Goal: Task Accomplishment & Management: Manage account settings

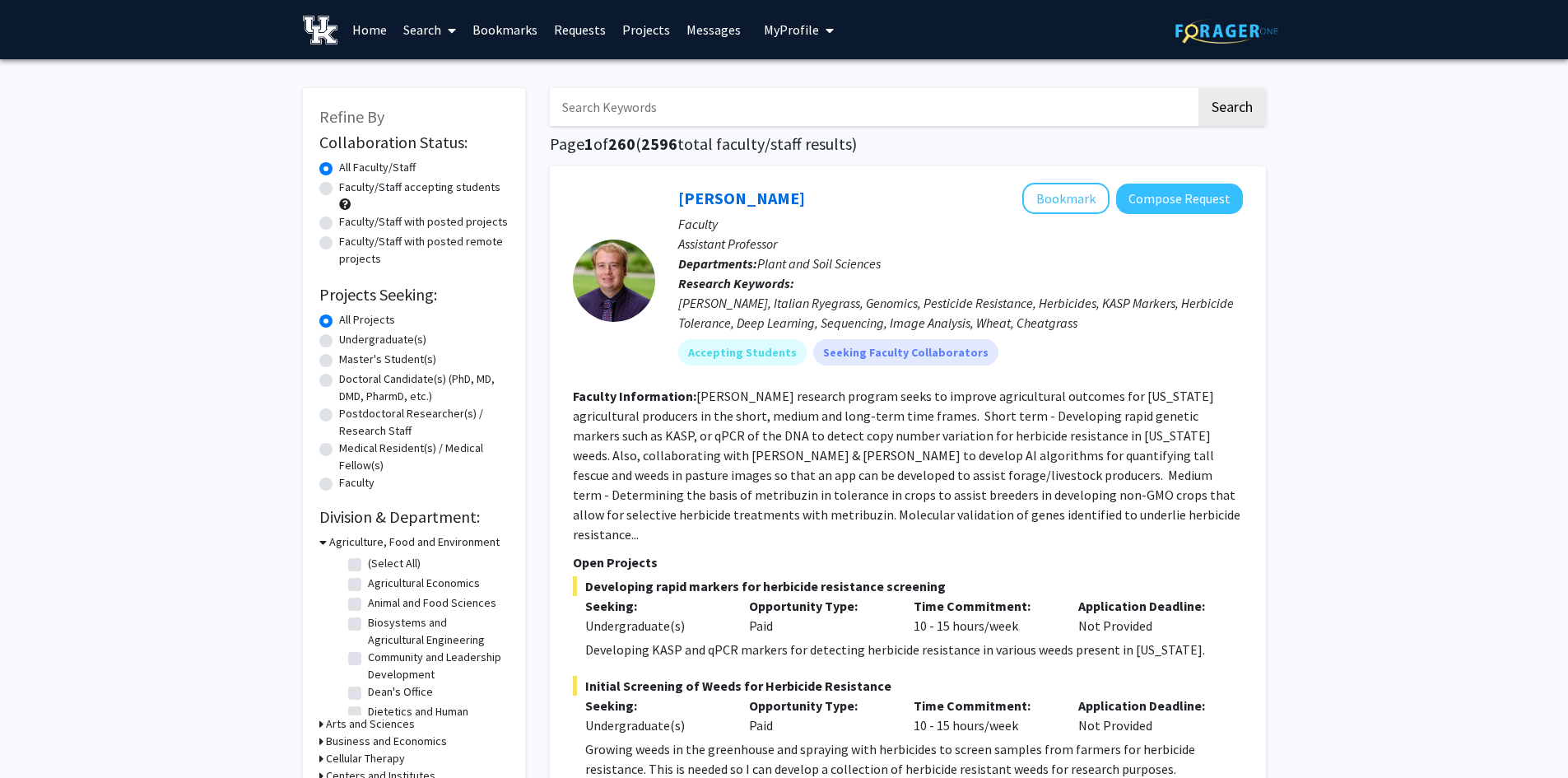
click at [767, 19] on button "My Profile" at bounding box center [799, 29] width 80 height 59
click at [796, 142] on link "Log Out" at bounding box center [849, 151] width 148 height 20
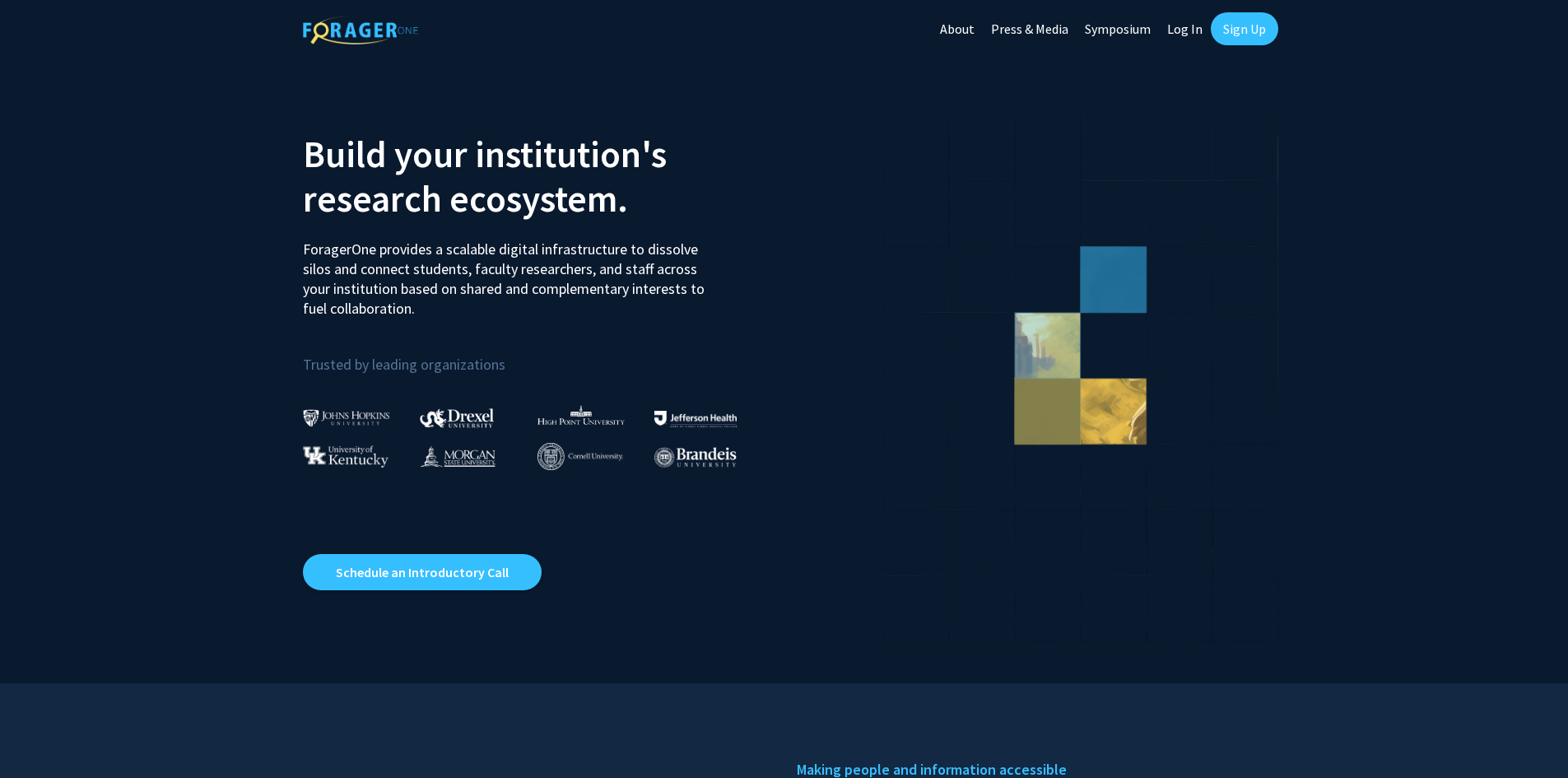
click at [1179, 33] on link "Log In" at bounding box center [1184, 28] width 52 height 58
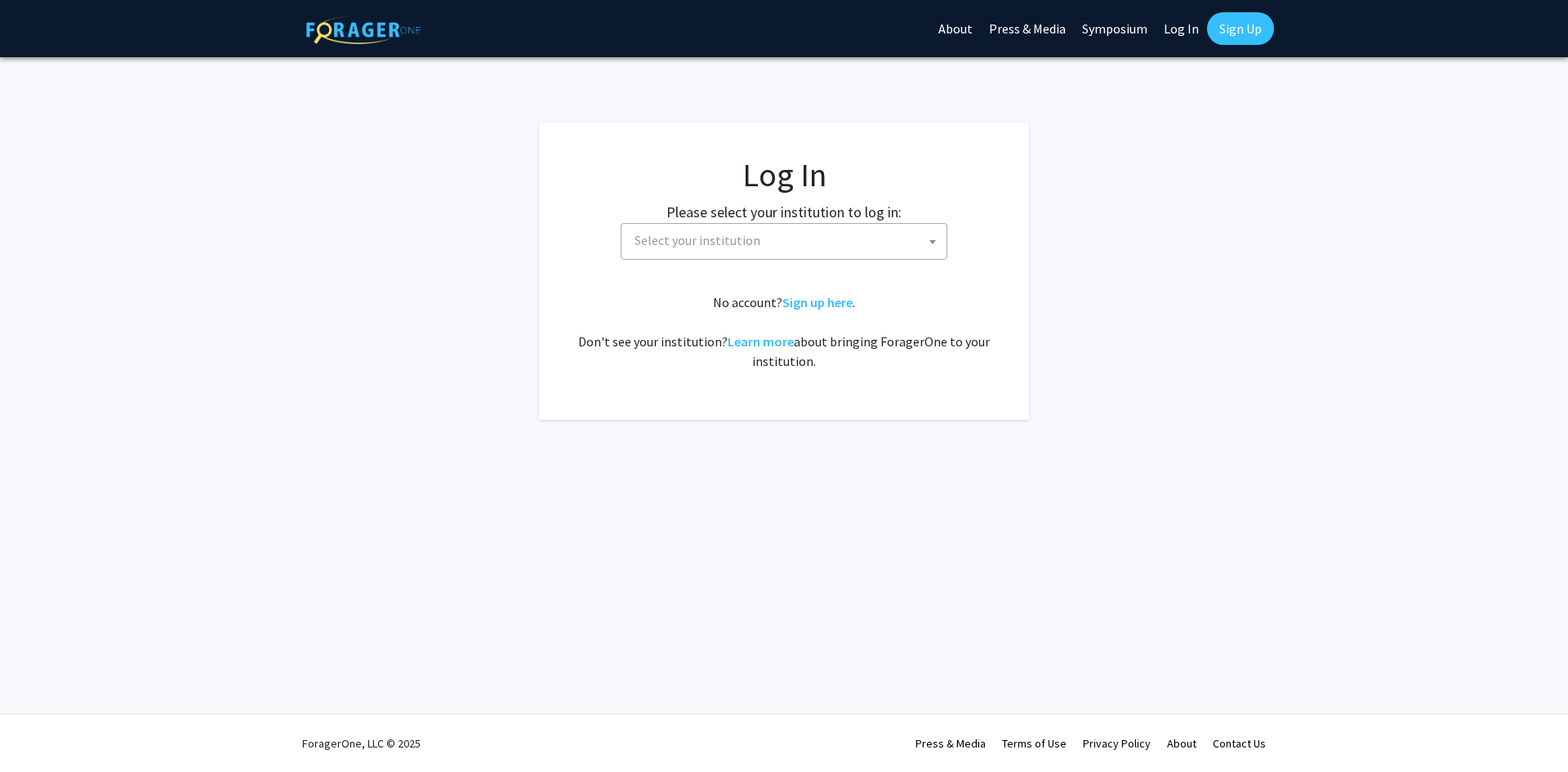
click at [884, 236] on span "Select your institution" at bounding box center [787, 241] width 318 height 34
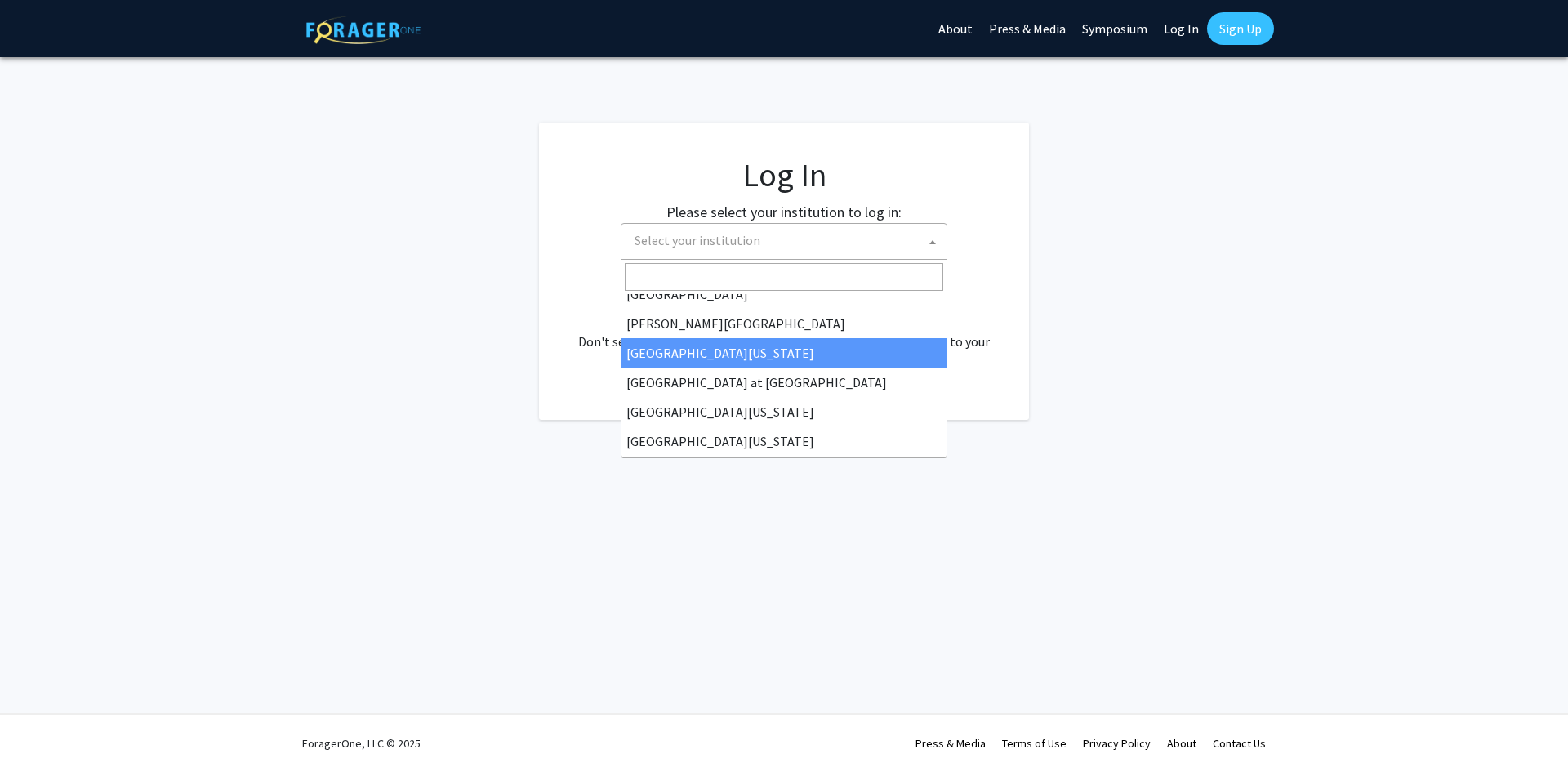
scroll to position [572, 0]
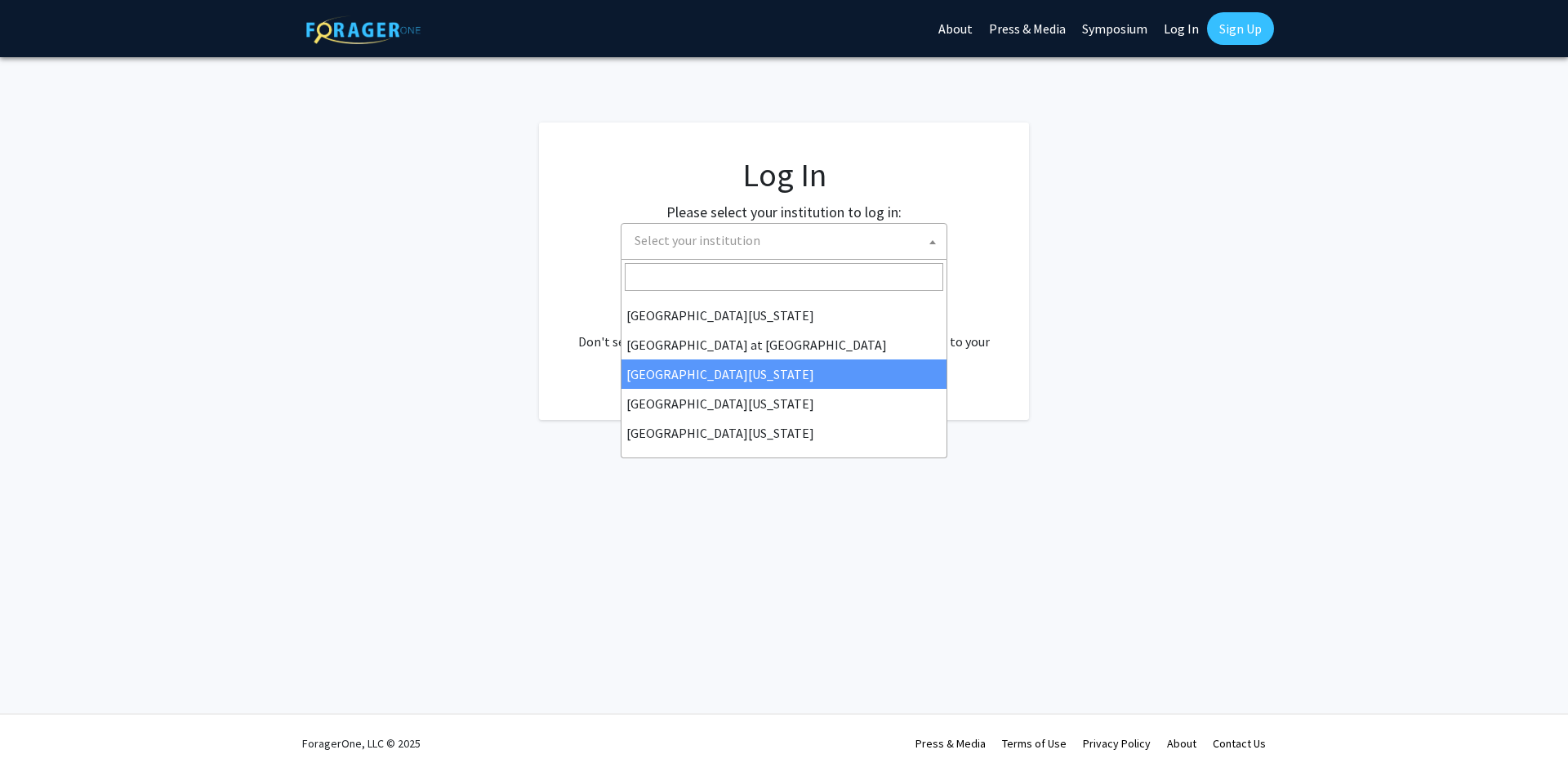
select select "13"
